Goal: Transaction & Acquisition: Purchase product/service

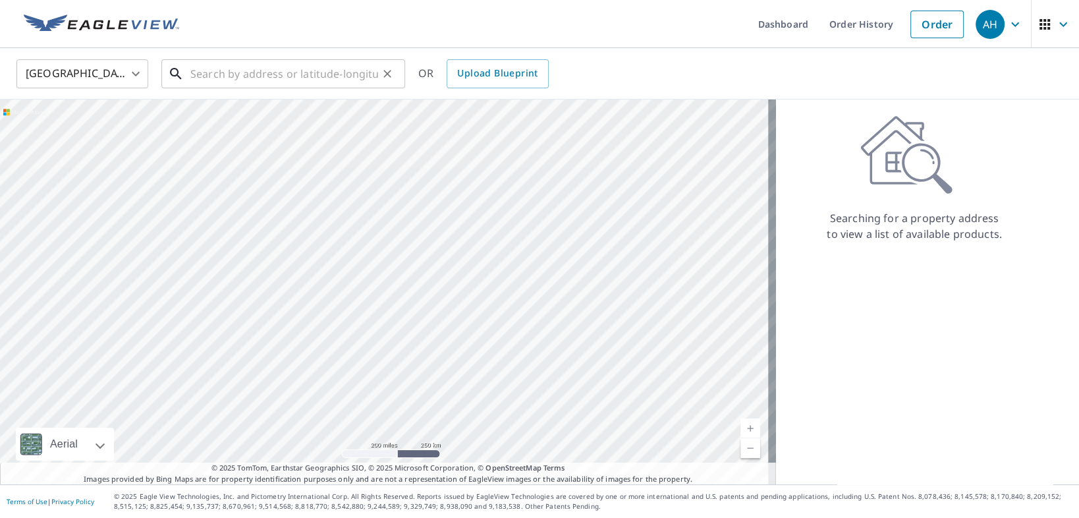
click at [215, 67] on input "text" at bounding box center [284, 73] width 188 height 37
paste input "19140 E State Route 3"
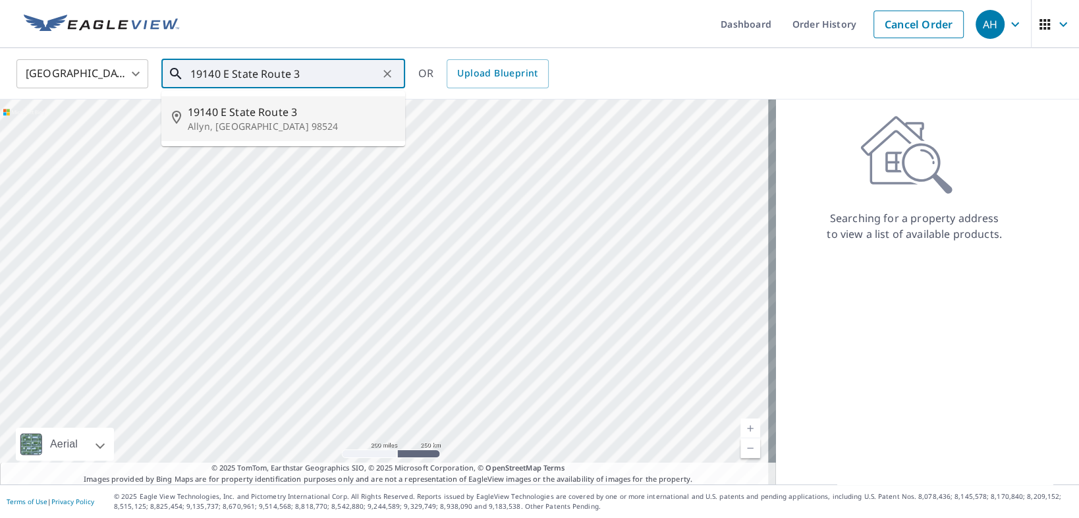
click at [251, 118] on span "19140 E State Route 3" at bounding box center [291, 112] width 207 height 16
type input "[STREET_ADDRESS]"
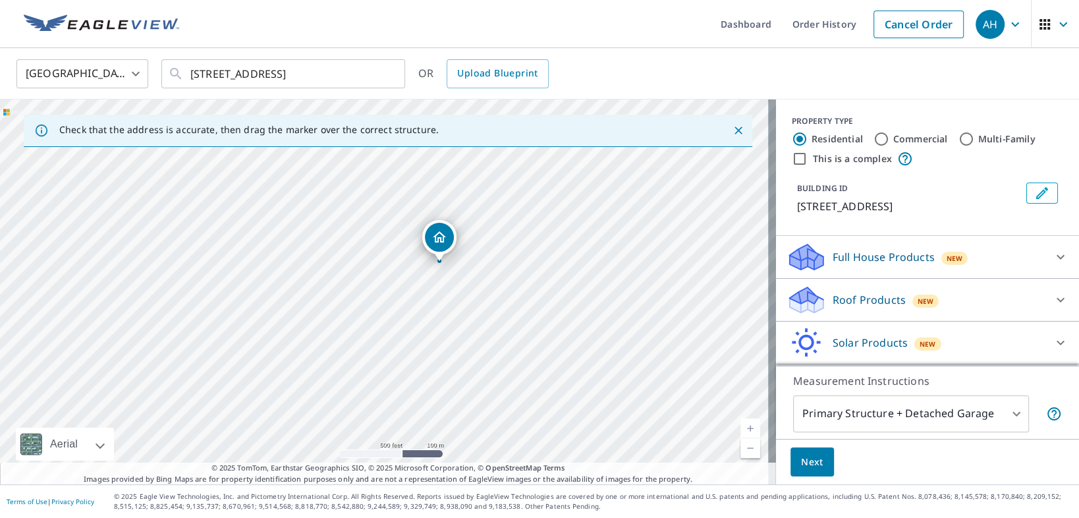
click at [884, 289] on div "Roof Products New" at bounding box center [915, 300] width 258 height 31
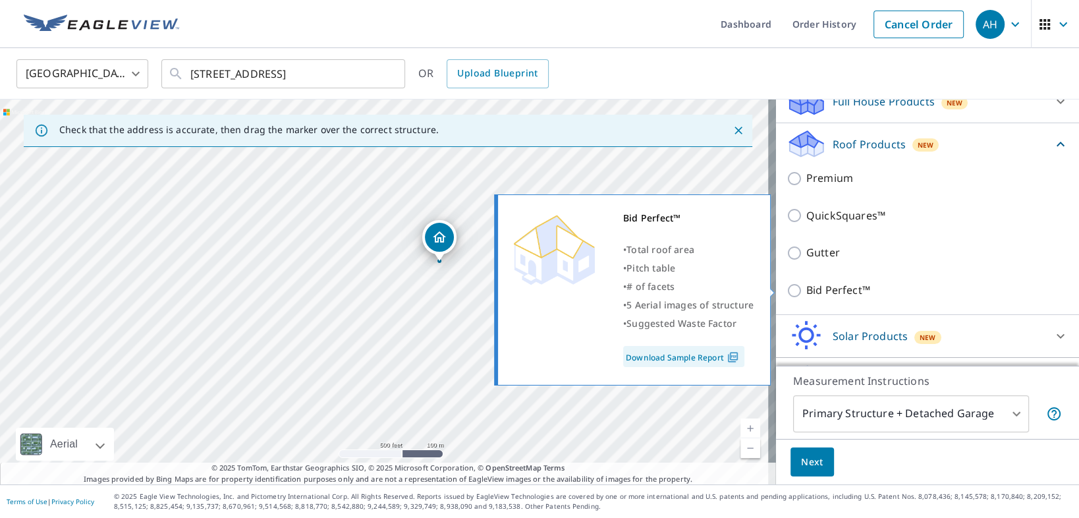
scroll to position [158, 0]
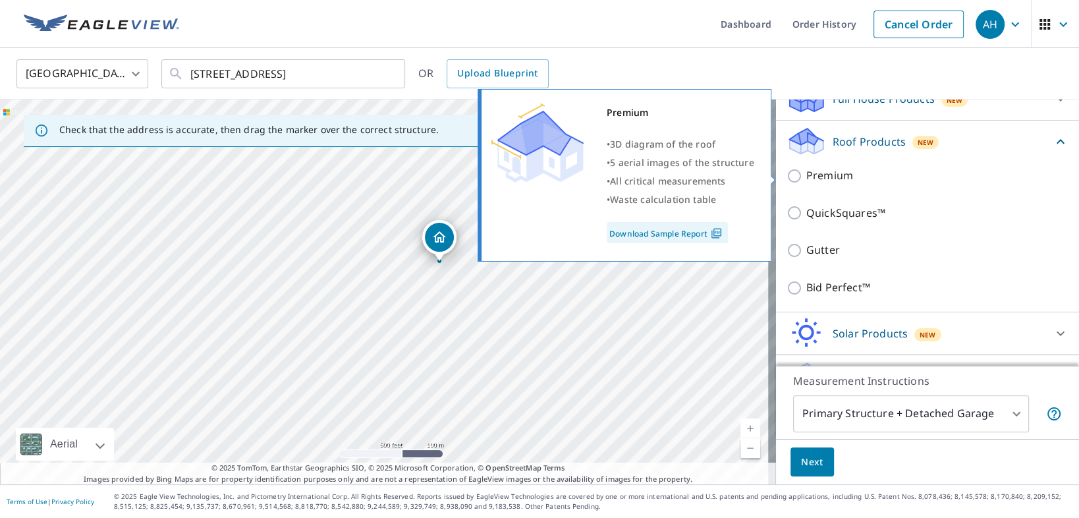
click at [786, 175] on input "Premium" at bounding box center [796, 176] width 20 height 16
checkbox input "true"
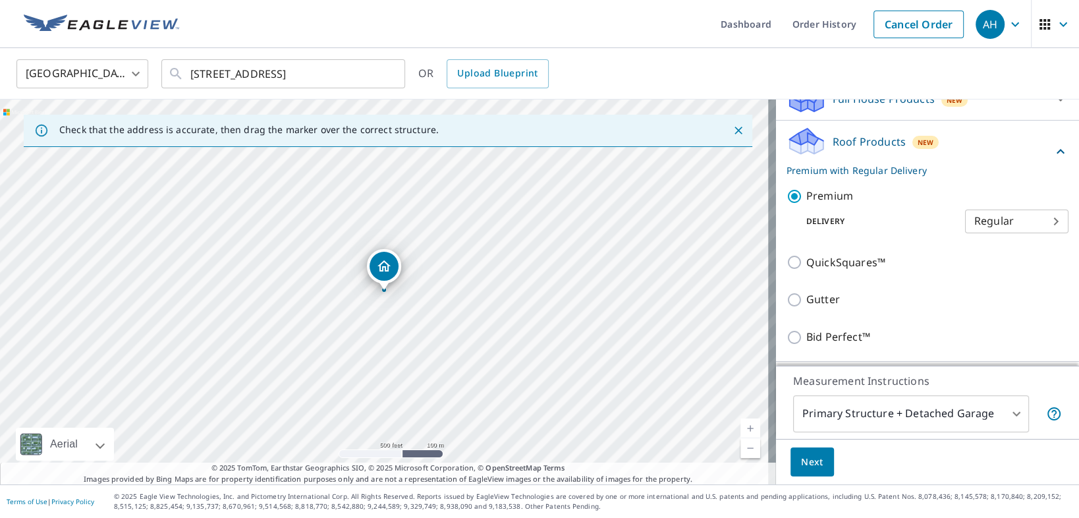
click at [995, 222] on body "AH AH Dashboard Order History Cancel Order AH [GEOGRAPHIC_DATA] [GEOGRAPHIC_DAT…" at bounding box center [539, 259] width 1079 height 518
click at [976, 221] on li "Regular" at bounding box center [999, 221] width 103 height 24
click at [912, 212] on div "Delivery Regular 8 ​" at bounding box center [927, 218] width 282 height 29
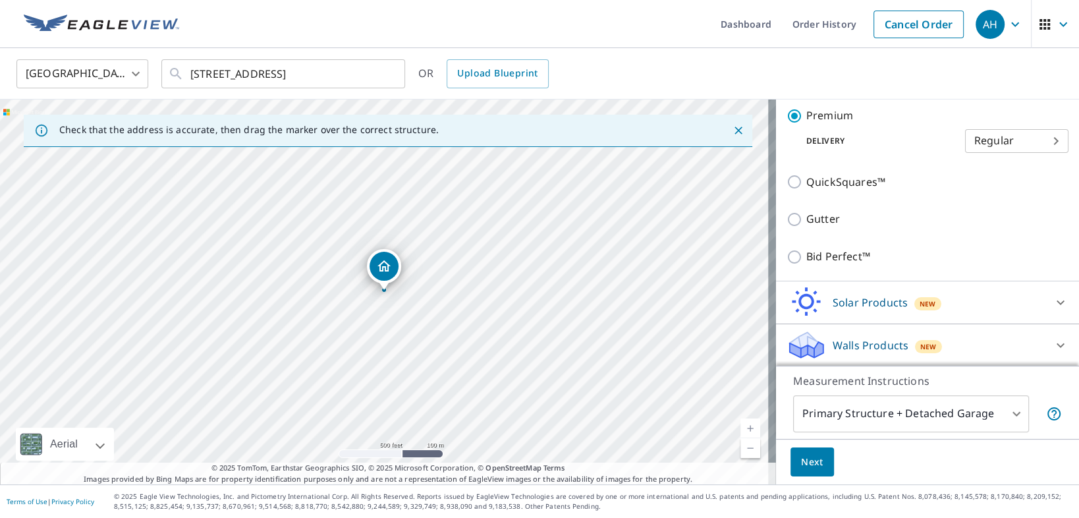
click at [813, 460] on span "Next" at bounding box center [812, 462] width 22 height 16
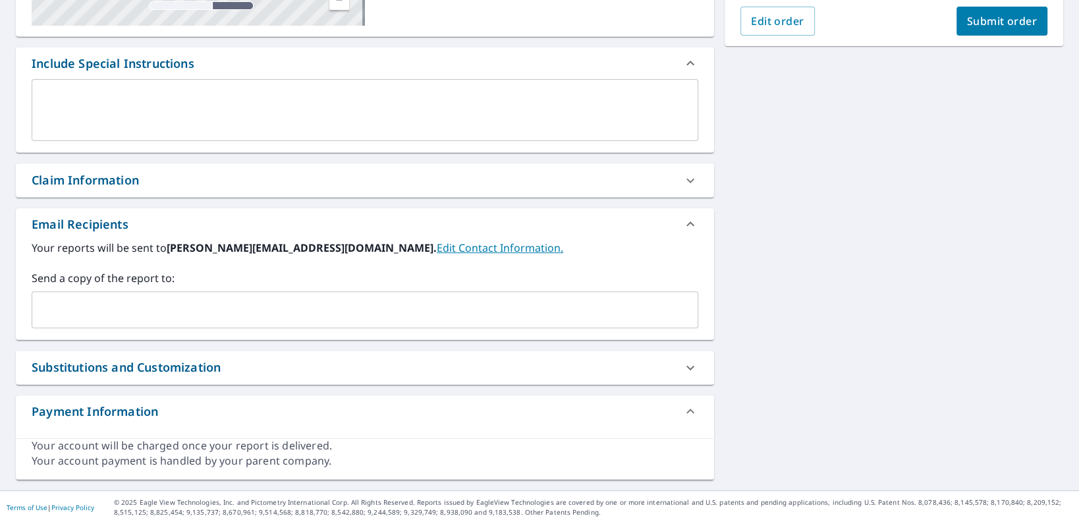
scroll to position [316, 0]
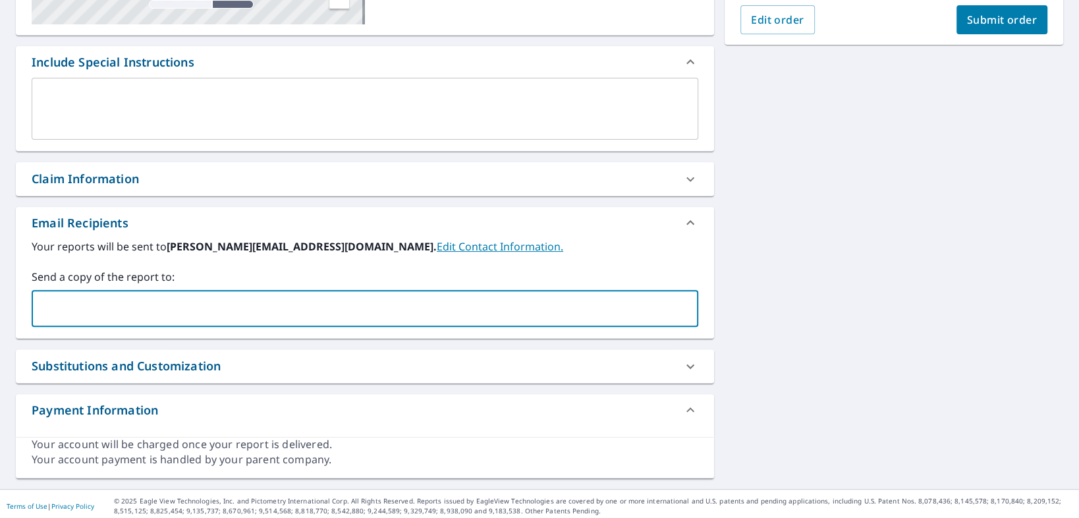
click at [184, 296] on input "text" at bounding box center [355, 308] width 635 height 25
type input "[EMAIL_ADDRESS][DOMAIN_NAME]"
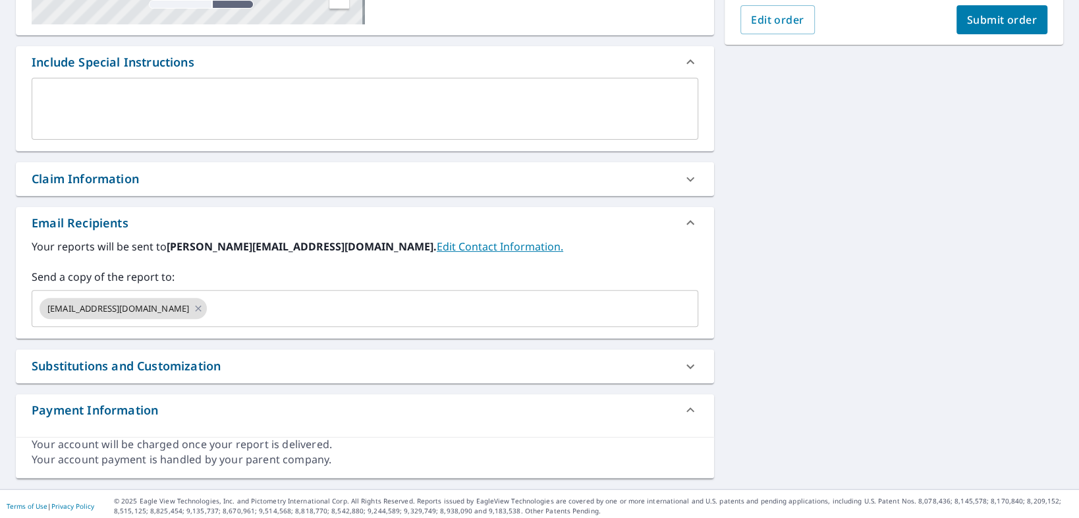
click at [674, 332] on div "Your reports will be sent to [PERSON_NAME][EMAIL_ADDRESS][DOMAIN_NAME]. Edit Co…" at bounding box center [365, 287] width 698 height 99
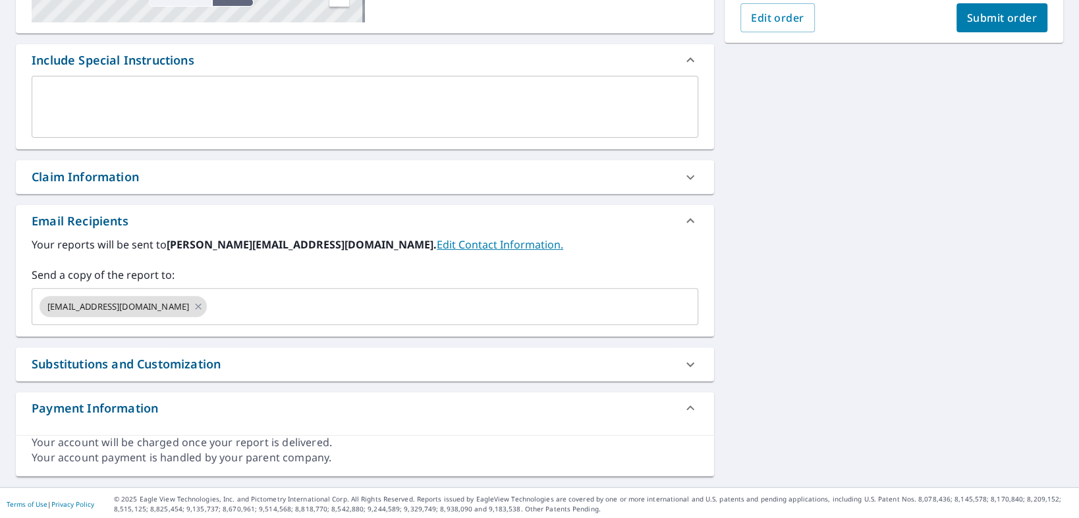
scroll to position [318, 0]
click at [967, 20] on span "Submit order" at bounding box center [1002, 18] width 70 height 14
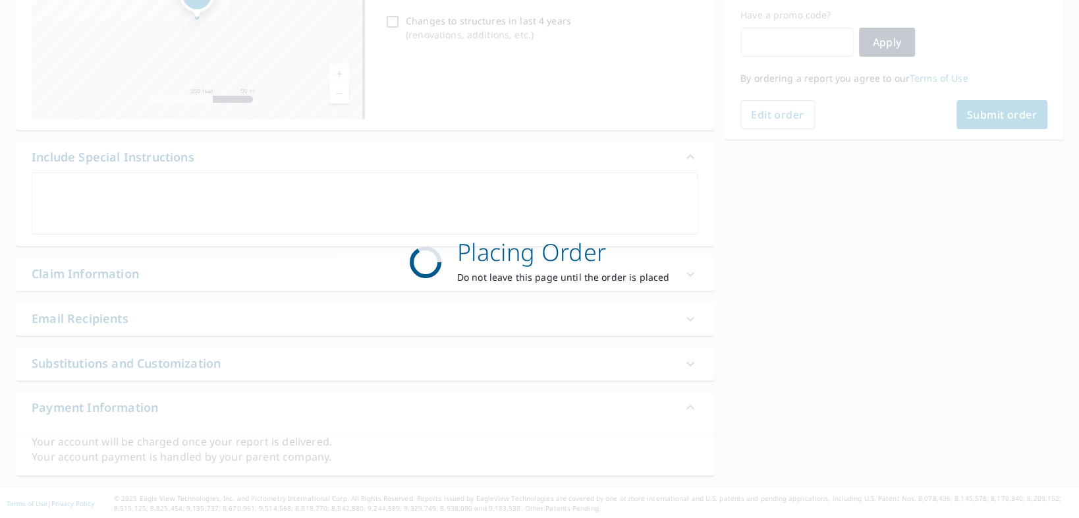
scroll to position [221, 0]
